Goal: Task Accomplishment & Management: Complete application form

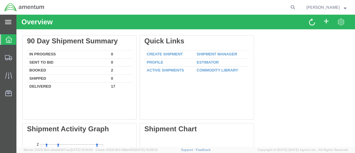
click at [13, 26] on div "main_menu Created with Sketch." at bounding box center [8, 22] width 16 height 15
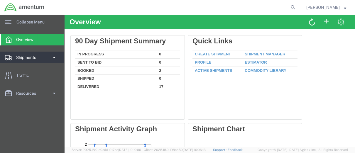
click at [21, 58] on span "Shipments" at bounding box center [28, 58] width 24 height 12
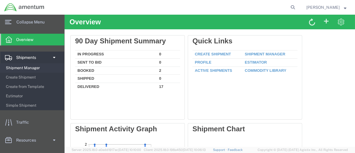
click at [23, 67] on span "Shipment Manager" at bounding box center [33, 68] width 54 height 12
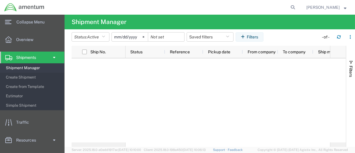
click at [140, 39] on input "2025-08-05" at bounding box center [130, 37] width 36 height 9
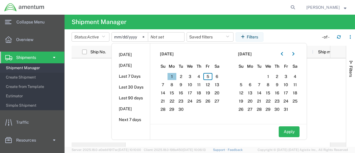
click at [170, 75] on span "1" at bounding box center [172, 76] width 9 height 7
click at [287, 133] on button "Apply" at bounding box center [289, 132] width 21 height 11
type input "2025-09-01"
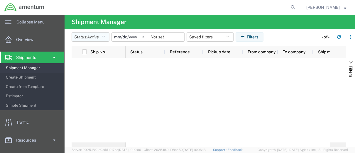
click at [95, 35] on span "Active" at bounding box center [93, 37] width 12 height 5
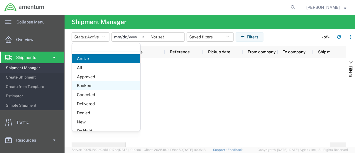
click at [92, 85] on span "Booked" at bounding box center [106, 85] width 68 height 9
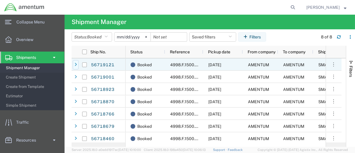
click at [75, 63] on icon at bounding box center [76, 65] width 2 height 4
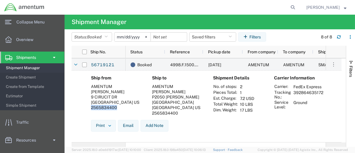
drag, startPoint x: 92, startPoint y: 110, endPoint x: 117, endPoint y: 110, distance: 25.8
click at [117, 110] on div "2565834400" at bounding box center [117, 107] width 52 height 5
copy div "2565834400"
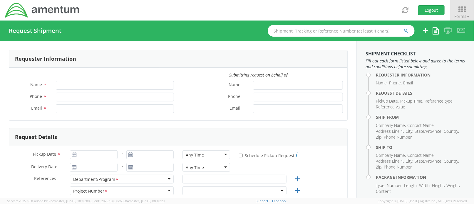
type input "[PERSON_NAME]"
type input "[PHONE_NUMBER]"
type input "[PERSON_NAME][EMAIL_ADDRESS][PERSON_NAME][DOMAIN_NAME]"
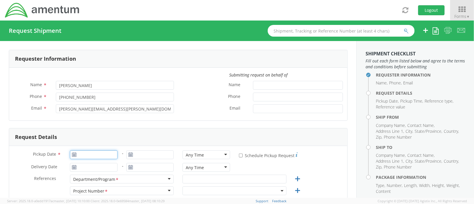
click at [90, 155] on input "Pickup Date *" at bounding box center [94, 155] width 48 height 9
type input "[DATE]"
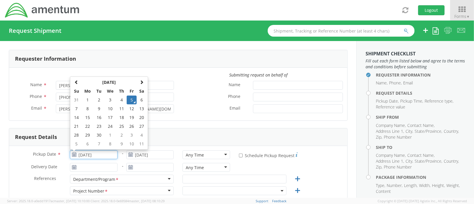
click at [132, 101] on td "5" at bounding box center [132, 100] width 10 height 9
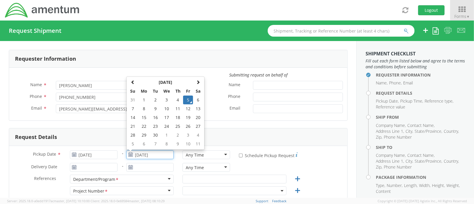
click at [142, 157] on input "[DATE]" at bounding box center [150, 155] width 48 height 9
click at [190, 106] on td "12" at bounding box center [188, 109] width 10 height 9
type input "[DATE]"
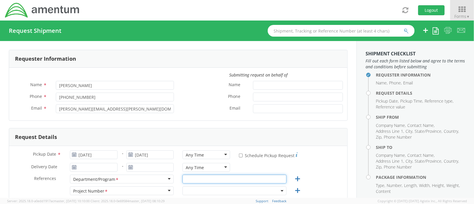
click at [191, 178] on input "text" at bounding box center [234, 179] width 104 height 9
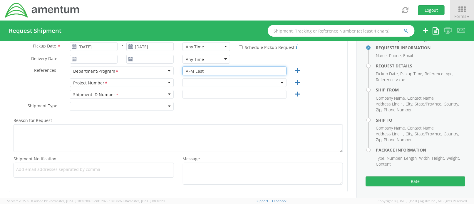
scroll to position [124, 0]
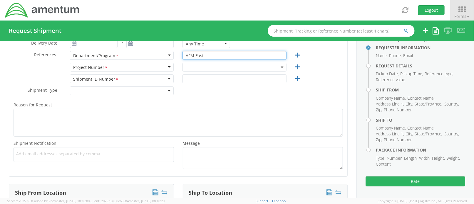
type input "AFM East"
click at [206, 65] on span at bounding box center [234, 67] width 104 height 9
click at [199, 75] on input "search" at bounding box center [233, 77] width 99 height 9
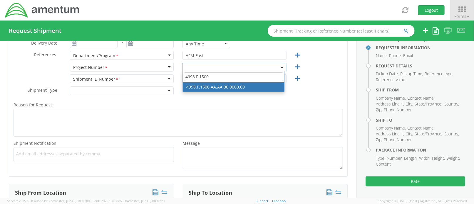
type input "4998.F.1500"
select select "4998.F.1500.AA.AA.00.0000.00"
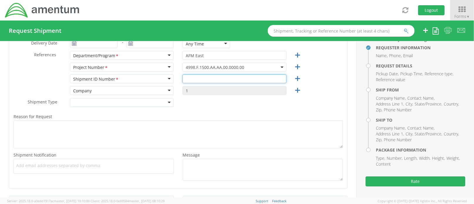
click at [211, 80] on input "text" at bounding box center [234, 79] width 104 height 9
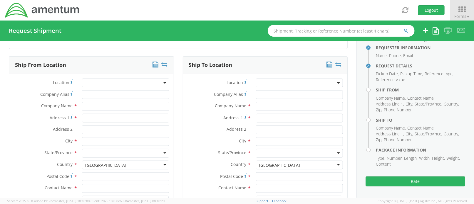
scroll to position [287, 0]
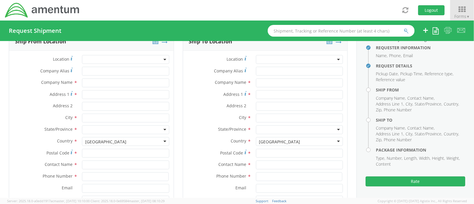
type input "09052025"
click at [104, 97] on input "Address 1 *" at bounding box center [125, 94] width 87 height 9
type input "9 Circuit Dr"
click at [94, 117] on input "text" at bounding box center [125, 118] width 87 height 9
type input "[GEOGRAPHIC_DATA]"
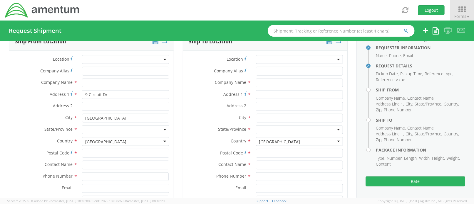
click at [35, 122] on div "City * [GEOGRAPHIC_DATA]" at bounding box center [91, 120] width 164 height 12
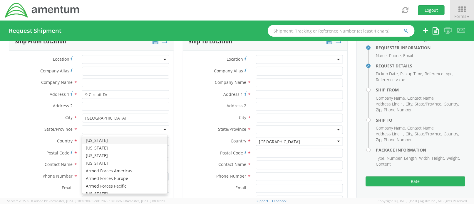
click at [102, 129] on div at bounding box center [125, 130] width 87 height 9
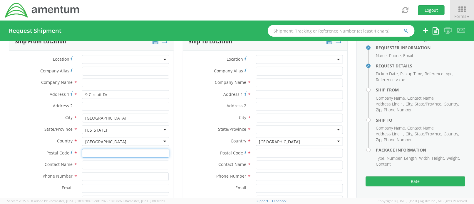
click at [107, 152] on input "Postal Code *" at bounding box center [125, 153] width 87 height 9
type input "56073"
click at [103, 161] on input "text" at bounding box center [125, 165] width 87 height 9
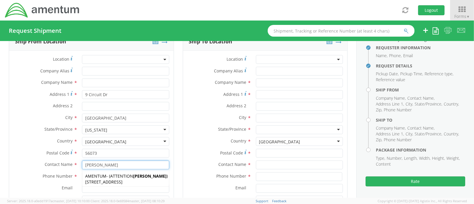
type input "[PERSON_NAME]"
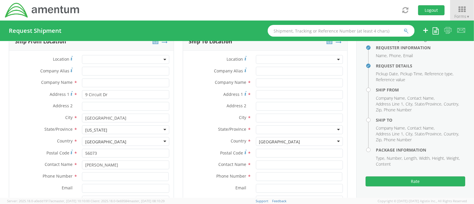
click at [9, 138] on div "Ship From Location Location * Company Alias * Company Name * Address 1 * 9 Circ…" at bounding box center [91, 128] width 165 height 191
click at [83, 177] on input at bounding box center [125, 177] width 86 height 9
click at [91, 182] on div "Phone Number * 256" at bounding box center [91, 179] width 164 height 12
click at [95, 176] on input "256" at bounding box center [125, 177] width 86 height 9
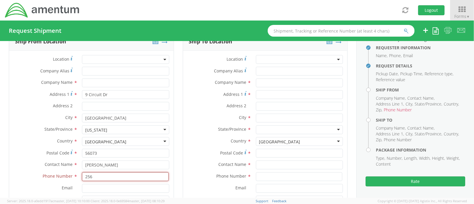
click at [95, 176] on input "256" at bounding box center [125, 177] width 86 height 9
paste input "5834400"
type input "2565834400"
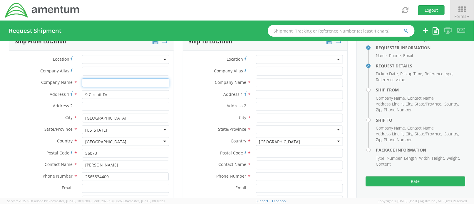
click at [108, 81] on input "text" at bounding box center [125, 83] width 87 height 9
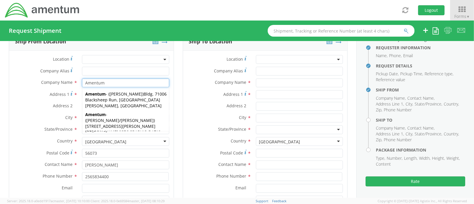
type input "Amentum"
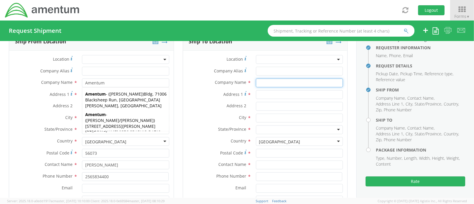
click at [273, 83] on input "text" at bounding box center [299, 83] width 87 height 9
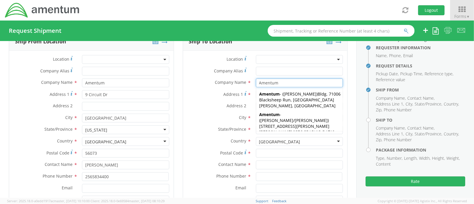
type input "Amentum"
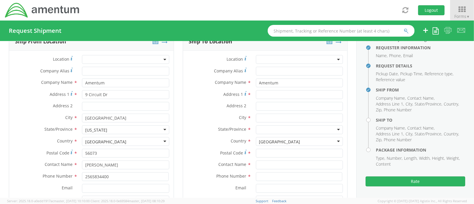
click at [216, 116] on label "City *" at bounding box center [217, 118] width 68 height 8
click at [260, 168] on input "text" at bounding box center [299, 165] width 87 height 9
type input "[PERSON_NAME]"
click at [204, 173] on label "Phone Number *" at bounding box center [217, 177] width 68 height 8
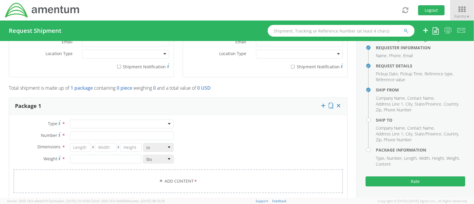
scroll to position [385, 0]
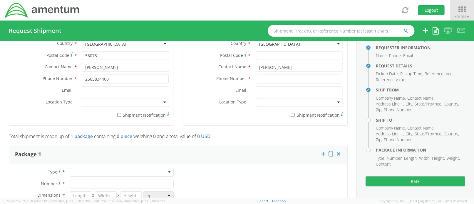
click at [91, 105] on div at bounding box center [125, 102] width 87 height 9
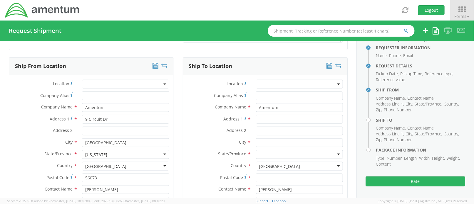
scroll to position [256, 0]
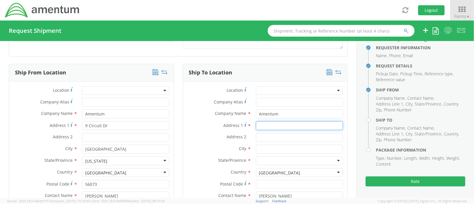
click at [277, 125] on input "Address 1 *" at bounding box center [299, 126] width 87 height 9
type input "[STREET_ADDRESS][PERSON_NAME]"
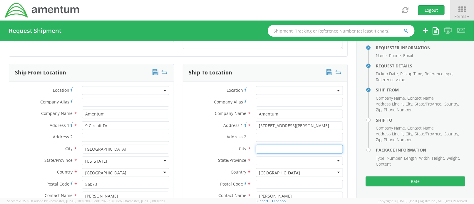
click at [265, 152] on input "text" at bounding box center [299, 149] width 87 height 9
type input "New Market"
click at [264, 161] on div at bounding box center [299, 161] width 87 height 9
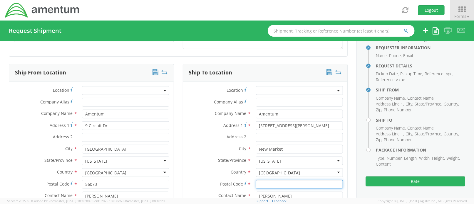
click at [285, 185] on input "Postal Code *" at bounding box center [299, 184] width 87 height 9
paste input "35761"
type input "35761"
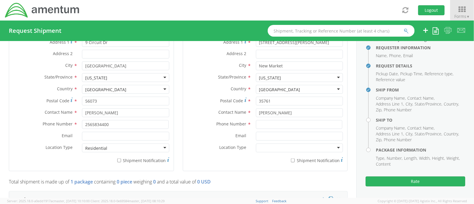
scroll to position [354, 0]
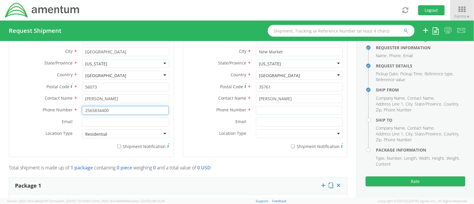
click at [148, 112] on input "2565834400" at bounding box center [125, 110] width 86 height 9
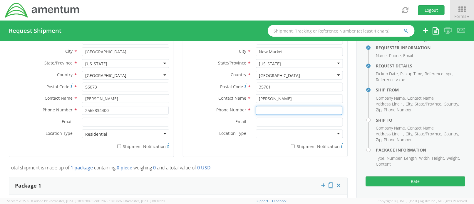
click at [258, 107] on input at bounding box center [299, 110] width 86 height 9
paste input "2565834400"
type input "2565834400"
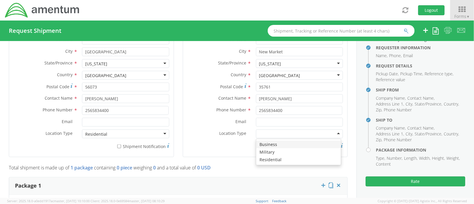
click at [260, 132] on div at bounding box center [299, 134] width 87 height 9
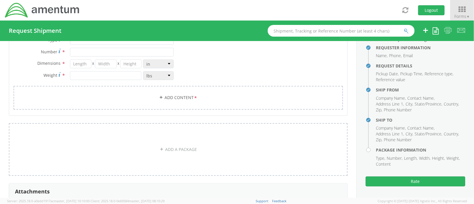
scroll to position [454, 0]
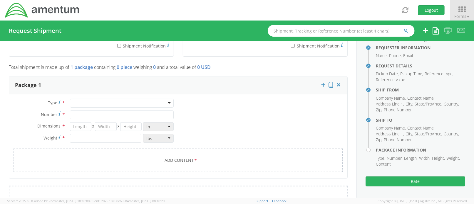
click at [122, 100] on div at bounding box center [122, 103] width 104 height 9
click at [109, 113] on input "Number *" at bounding box center [122, 115] width 104 height 9
type input "1"
click at [85, 123] on input "number" at bounding box center [80, 126] width 21 height 9
type input "10"
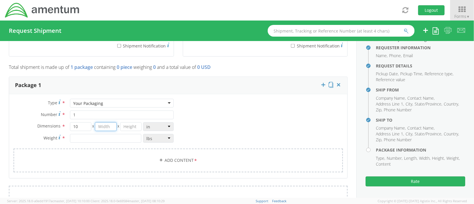
click at [109, 122] on input "number" at bounding box center [105, 126] width 21 height 9
type input "4"
click at [124, 127] on input "number" at bounding box center [130, 126] width 21 height 9
type input "10"
click at [84, 122] on input "10" at bounding box center [80, 126] width 21 height 9
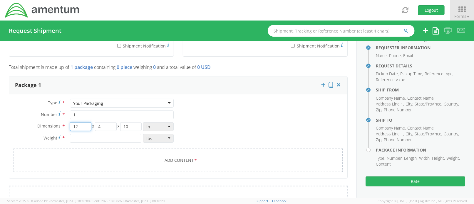
type input "12"
click at [78, 141] on input "number" at bounding box center [106, 138] width 72 height 9
type input "2"
click at [179, 160] on link "Add Content *" at bounding box center [178, 161] width 329 height 24
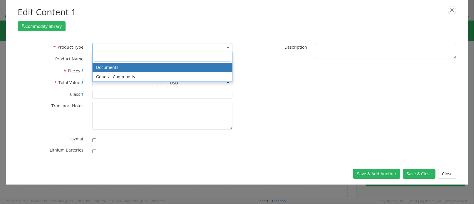
click at [144, 47] on span at bounding box center [162, 47] width 140 height 9
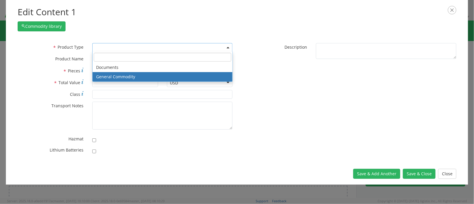
select select "COMMODITY"
type input "General Commodity"
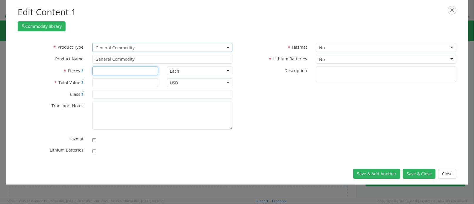
click at [135, 70] on input "* Pieces" at bounding box center [125, 71] width 66 height 9
type input "1"
click at [129, 78] on input "* Total Value" at bounding box center [125, 82] width 66 height 9
type input "1500"
drag, startPoint x: 427, startPoint y: 139, endPoint x: 372, endPoint y: 128, distance: 55.7
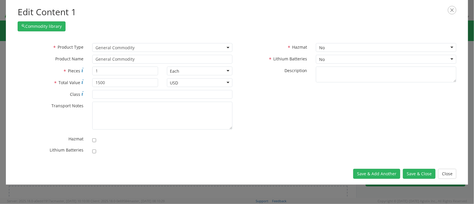
click at [372, 128] on div "* Product Type Documents General Commodity General Commodity * Product Name Gen…" at bounding box center [236, 100] width 447 height 114
click at [426, 173] on button "Save & Close" at bounding box center [419, 174] width 33 height 10
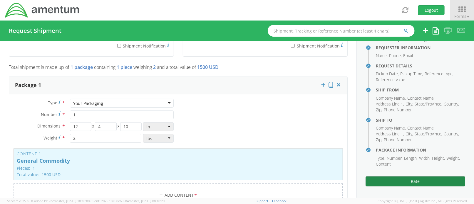
click at [421, 181] on button "Rate" at bounding box center [415, 182] width 100 height 10
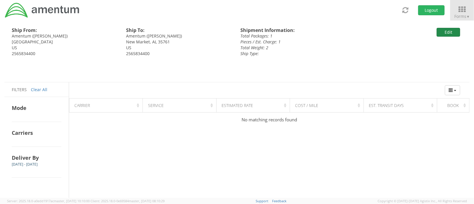
click at [448, 34] on button "Edit" at bounding box center [447, 32] width 23 height 9
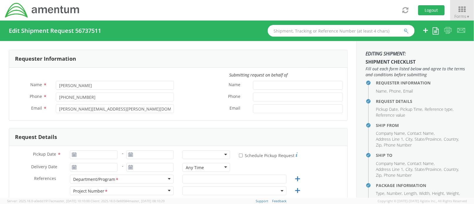
type input "[DATE]"
type input "AFM East"
type input "09052025"
select select
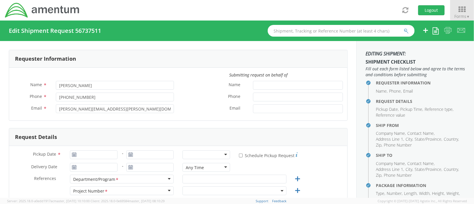
type input "Amentum"
type input "9 Circuit Dr"
type input "[GEOGRAPHIC_DATA]"
type input "56073"
type input "[PERSON_NAME]"
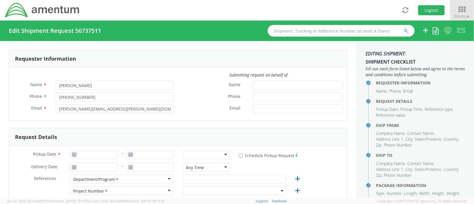
type input "2565834400"
select select
type input "Amentum"
type input "[STREET_ADDRESS][PERSON_NAME]"
type input "New Market"
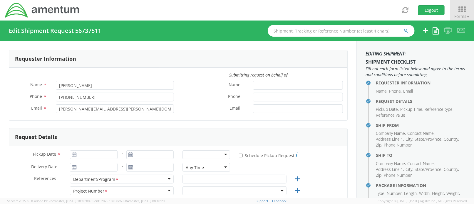
type input "35761"
type input "[PERSON_NAME]"
type input "2565834400"
type input "1"
type input "12"
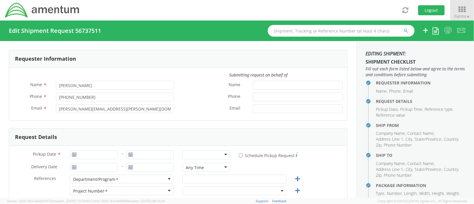
type input "4"
type input "10"
type input "2"
select select "4998.F.1500.AA.AA.00.0000.00"
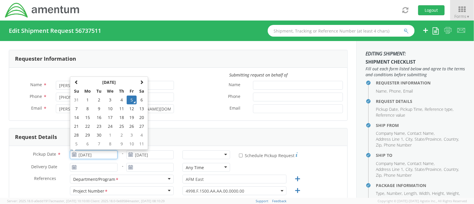
click at [79, 156] on input "[DATE]" at bounding box center [94, 155] width 48 height 9
click at [140, 103] on td "6" at bounding box center [142, 100] width 10 height 9
type input "[DATE]"
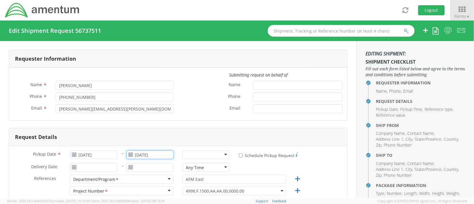
click at [139, 151] on input "[DATE]" at bounding box center [150, 155] width 48 height 9
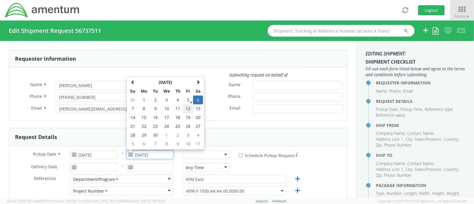
drag, startPoint x: 192, startPoint y: 104, endPoint x: 183, endPoint y: 107, distance: 9.1
click at [183, 107] on tr "7 8 9 10 11 12 13" at bounding box center [165, 109] width 75 height 9
click at [183, 107] on td "12" at bounding box center [188, 109] width 10 height 9
type input "[DATE]"
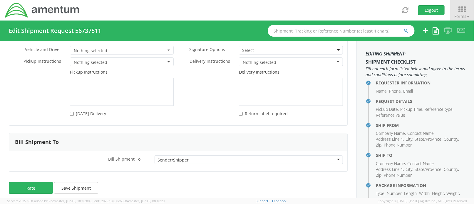
scroll to position [31, 0]
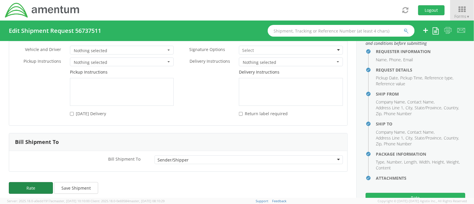
click at [37, 183] on button "Rate" at bounding box center [31, 188] width 44 height 12
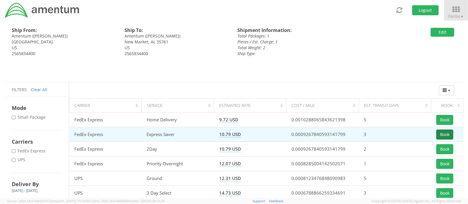
click at [443, 132] on button "Book" at bounding box center [444, 135] width 17 height 10
